Goal: Task Accomplishment & Management: Manage account settings

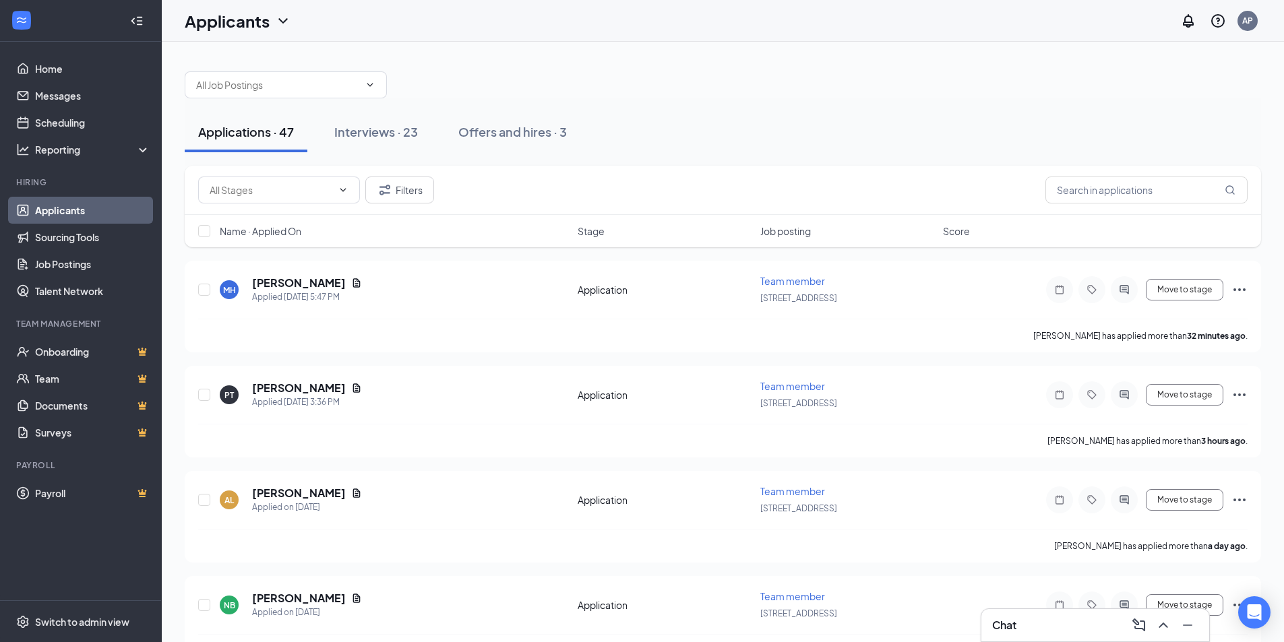
drag, startPoint x: 810, startPoint y: 177, endPoint x: 799, endPoint y: 97, distance: 80.3
click at [799, 97] on div at bounding box center [723, 78] width 1077 height 40
